Goal: Task Accomplishment & Management: Use online tool/utility

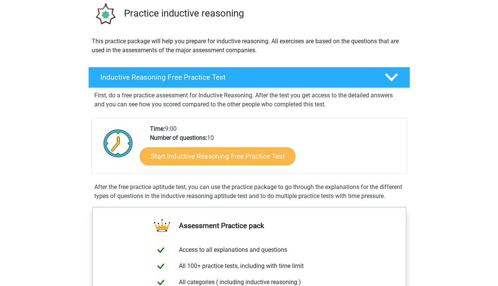
scroll to position [58, 0]
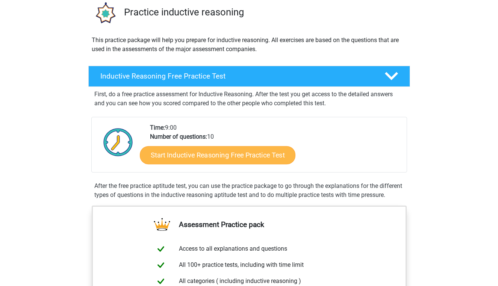
click at [235, 155] on link "Start Inductive Reasoning Free Practice Test" at bounding box center [218, 155] width 156 height 18
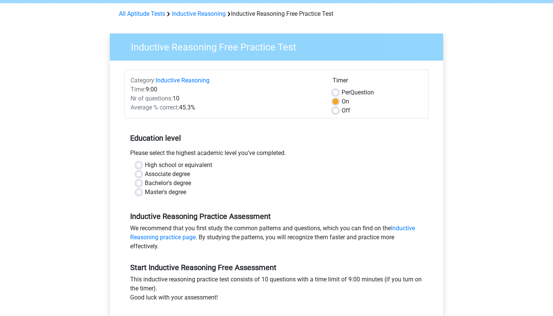
scroll to position [29, 0]
click at [145, 165] on label "High school or equivalent" at bounding box center [178, 164] width 67 height 9
click at [138, 165] on input "High school or equivalent" at bounding box center [139, 164] width 6 height 8
radio input "true"
click at [197, 182] on div "Bachelor's degree" at bounding box center [276, 182] width 281 height 9
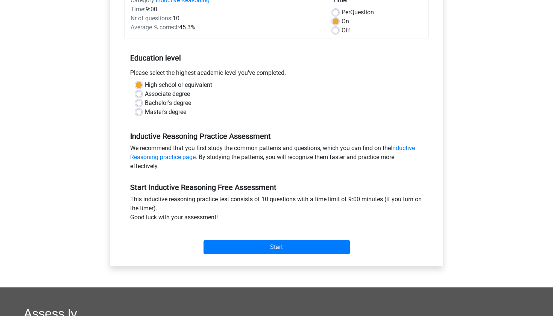
scroll to position [108, 0]
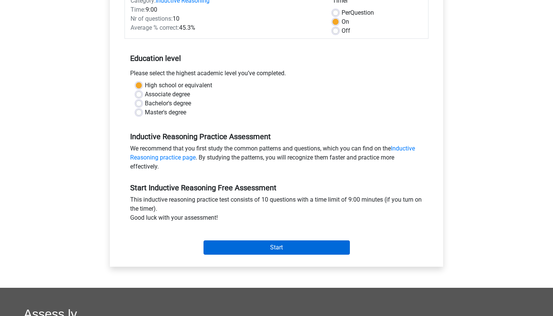
click at [267, 247] on input "Start" at bounding box center [276, 247] width 146 height 14
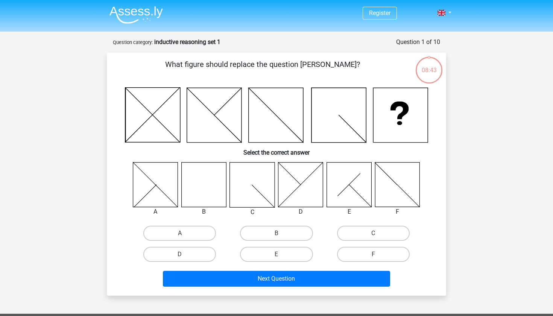
click at [277, 235] on input "B" at bounding box center [278, 235] width 5 height 5
radio input "true"
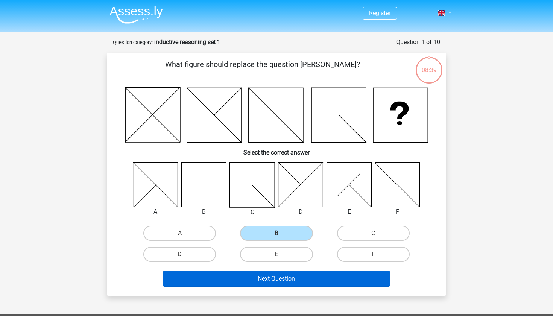
click at [306, 280] on button "Next Question" at bounding box center [276, 279] width 227 height 16
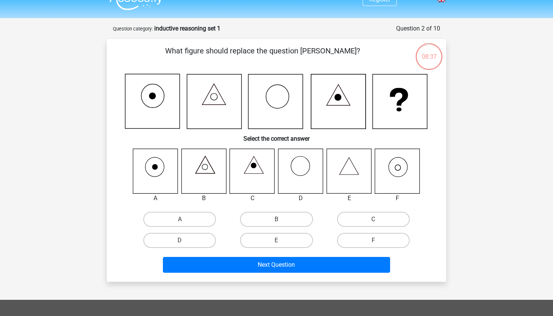
scroll to position [14, 0]
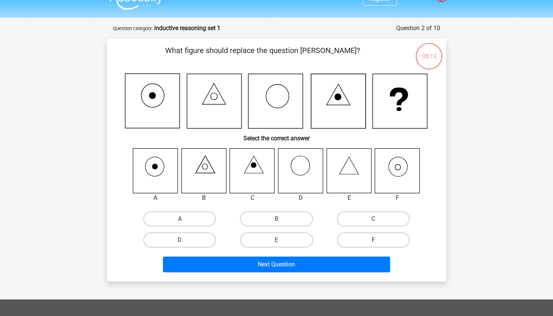
click at [355, 237] on label "F" at bounding box center [373, 239] width 73 height 15
click at [373, 240] on input "F" at bounding box center [375, 242] width 5 height 5
radio input "true"
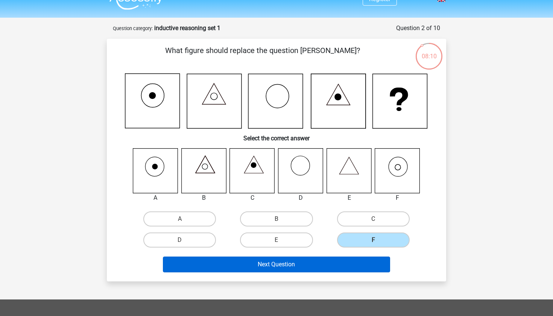
click at [289, 264] on button "Next Question" at bounding box center [276, 264] width 227 height 16
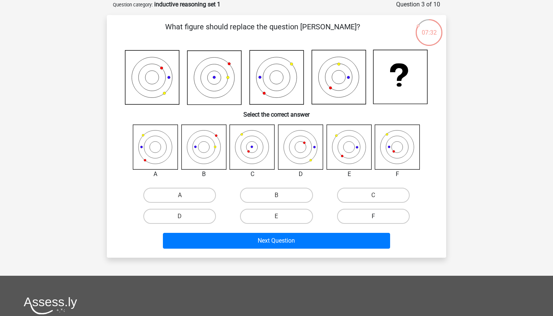
click at [368, 221] on label "F" at bounding box center [373, 216] width 73 height 15
click at [373, 221] on input "F" at bounding box center [375, 218] width 5 height 5
radio input "true"
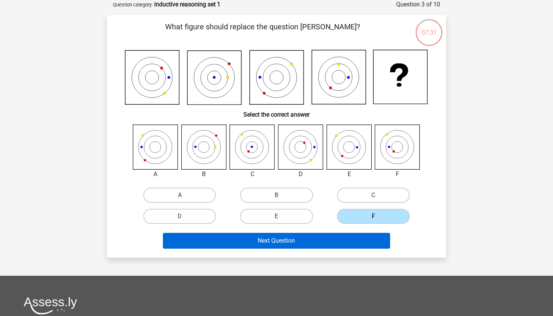
click at [306, 240] on button "Next Question" at bounding box center [276, 241] width 227 height 16
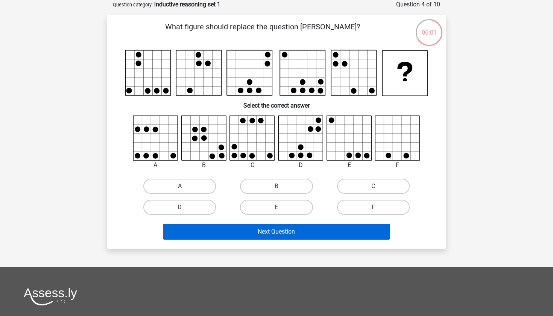
click at [338, 230] on button "Next Question" at bounding box center [276, 232] width 227 height 16
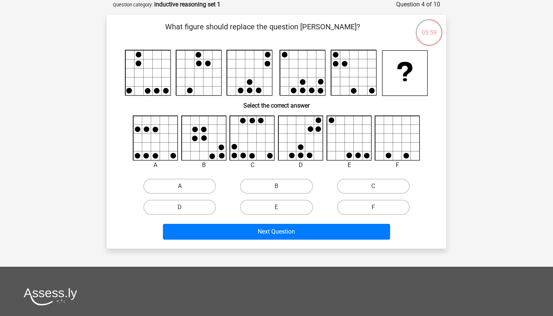
click at [213, 186] on label "A" at bounding box center [179, 186] width 73 height 15
click at [185, 186] on input "A" at bounding box center [182, 188] width 5 height 5
radio input "true"
click at [192, 184] on label "A" at bounding box center [179, 186] width 73 height 15
click at [185, 186] on input "A" at bounding box center [182, 188] width 5 height 5
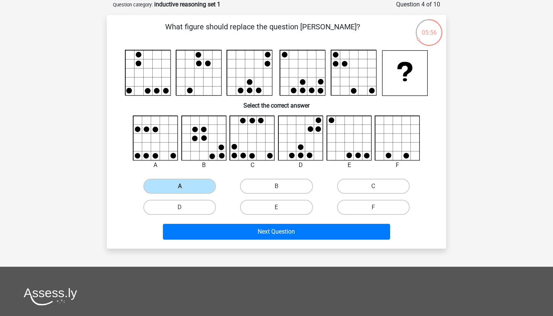
click at [277, 208] on input "E" at bounding box center [278, 209] width 5 height 5
radio input "true"
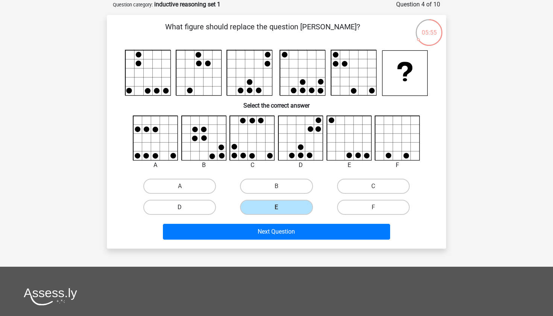
click at [207, 205] on label "D" at bounding box center [179, 207] width 73 height 15
click at [185, 207] on input "D" at bounding box center [182, 209] width 5 height 5
radio input "true"
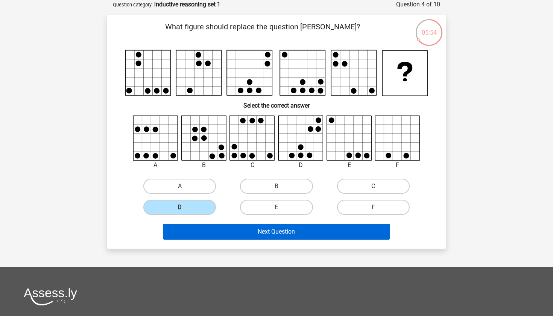
click at [273, 237] on button "Next Question" at bounding box center [276, 232] width 227 height 16
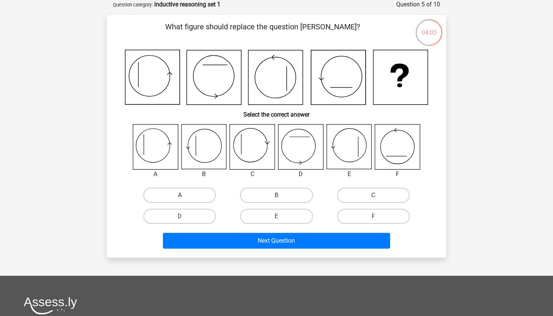
click at [189, 193] on label "A" at bounding box center [179, 195] width 73 height 15
click at [185, 195] on input "A" at bounding box center [182, 197] width 5 height 5
radio input "true"
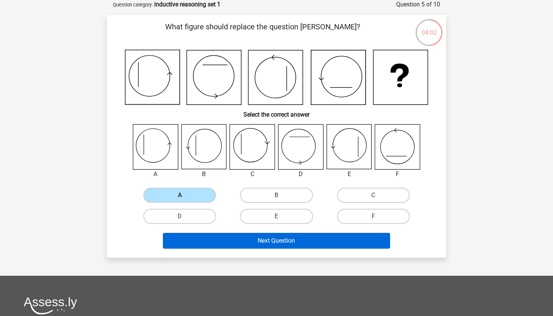
click at [269, 241] on button "Next Question" at bounding box center [276, 241] width 227 height 16
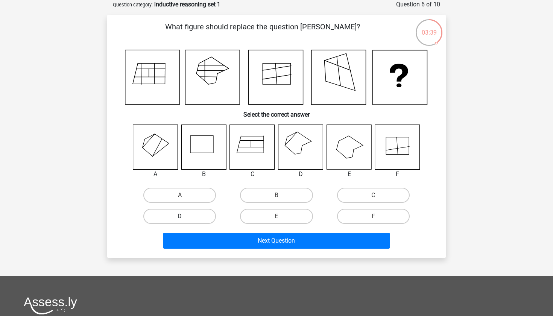
click at [213, 214] on label "D" at bounding box center [179, 216] width 73 height 15
click at [185, 216] on input "D" at bounding box center [182, 218] width 5 height 5
radio input "true"
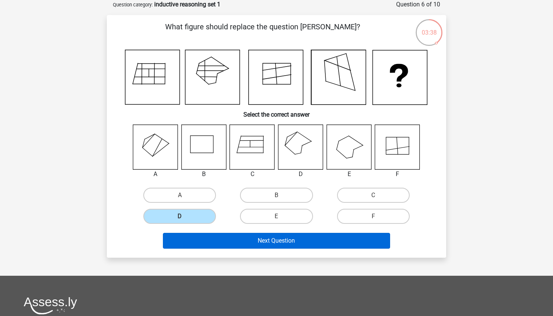
click at [265, 244] on button "Next Question" at bounding box center [276, 241] width 227 height 16
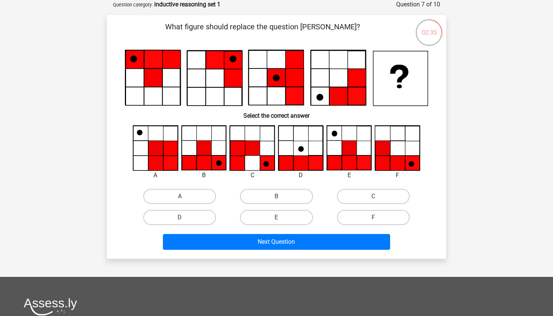
click at [279, 198] on input "B" at bounding box center [278, 198] width 5 height 5
radio input "true"
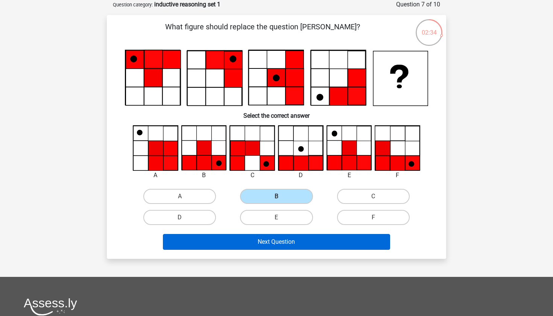
click at [268, 243] on button "Next Question" at bounding box center [276, 242] width 227 height 16
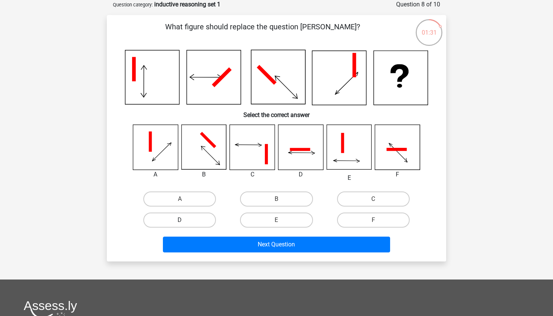
click at [189, 220] on label "D" at bounding box center [179, 219] width 73 height 15
click at [185, 220] on input "D" at bounding box center [182, 222] width 5 height 5
radio input "true"
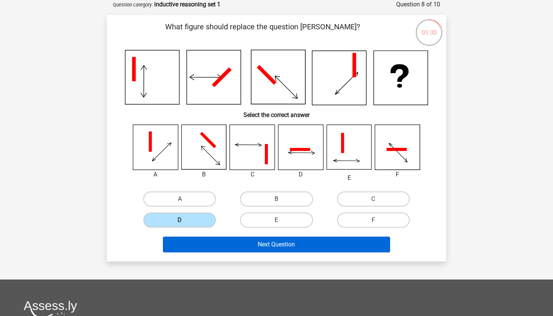
click at [250, 244] on button "Next Question" at bounding box center [276, 244] width 227 height 16
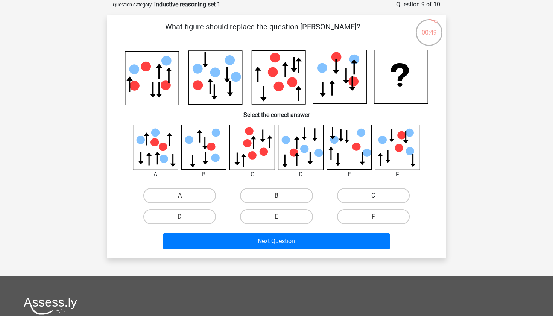
click at [363, 197] on label "C" at bounding box center [373, 195] width 73 height 15
click at [373, 197] on input "C" at bounding box center [375, 197] width 5 height 5
radio input "true"
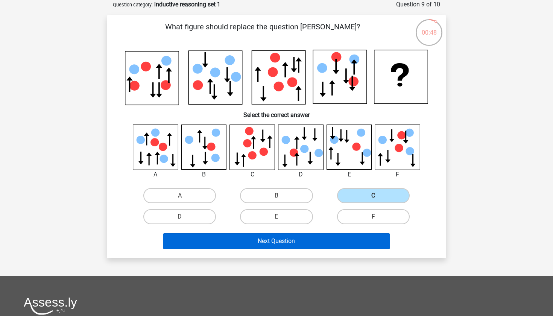
click at [302, 243] on button "Next Question" at bounding box center [276, 241] width 227 height 16
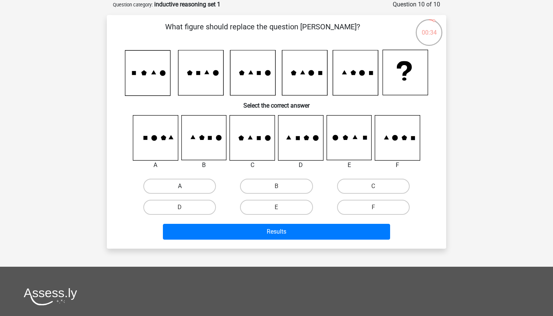
click at [176, 190] on label "A" at bounding box center [179, 186] width 73 height 15
click at [180, 190] on input "A" at bounding box center [182, 188] width 5 height 5
radio input "true"
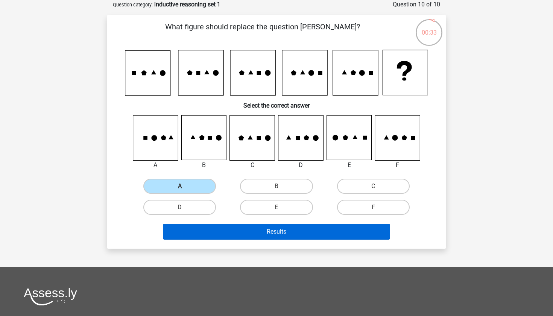
click at [241, 235] on button "Results" at bounding box center [276, 232] width 227 height 16
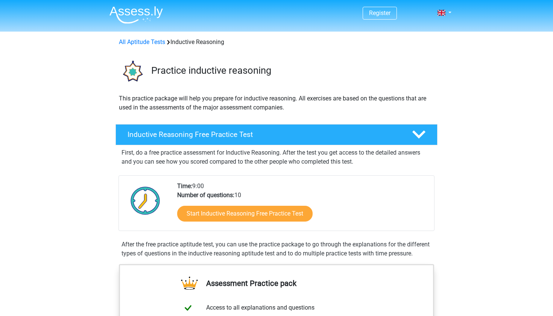
scroll to position [58, 0]
